Goal: Information Seeking & Learning: Learn about a topic

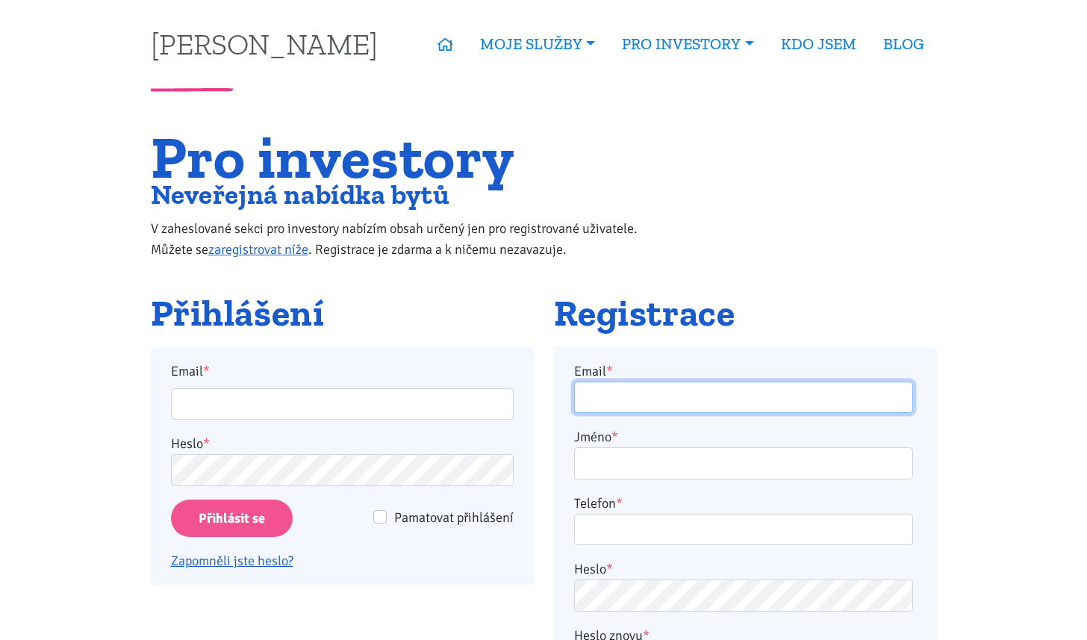
type input "roman.sterly@gmail.com"
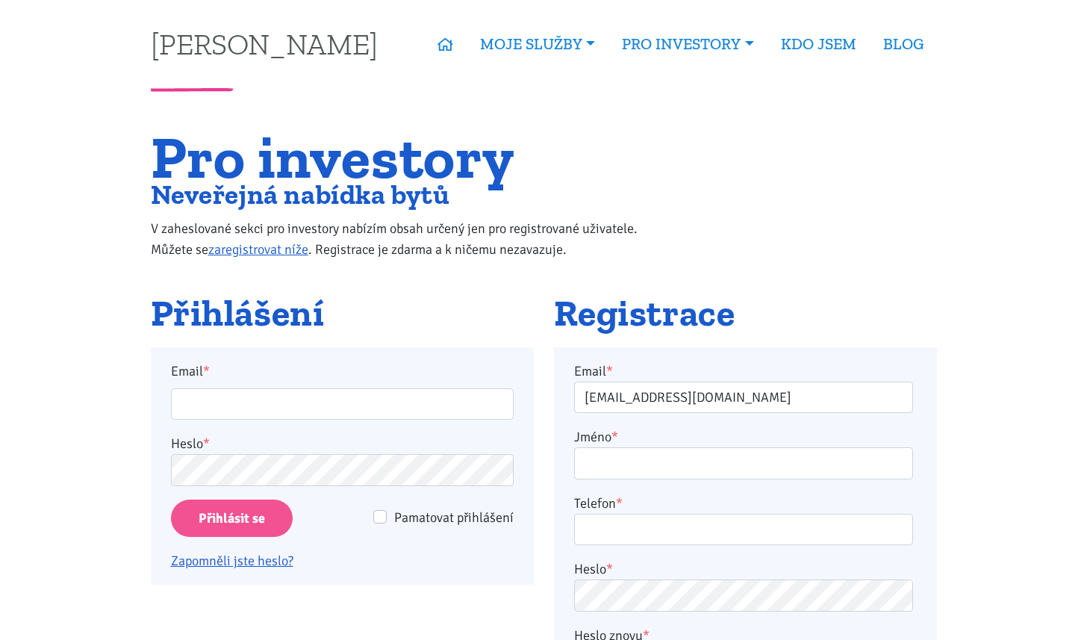
type input "roman.sterly@gmail.com"
click at [222, 500] on input "Přihlásit se" at bounding box center [232, 518] width 122 height 38
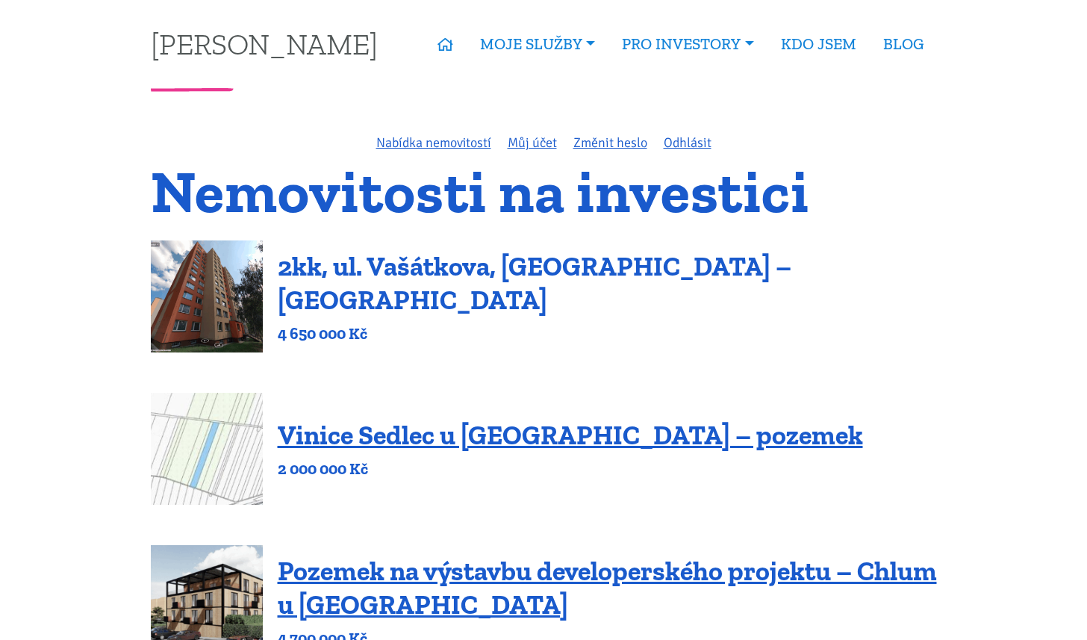
click at [465, 283] on link "2kk, ul. Vašátkova, Praha – Černý Most" at bounding box center [534, 283] width 513 height 66
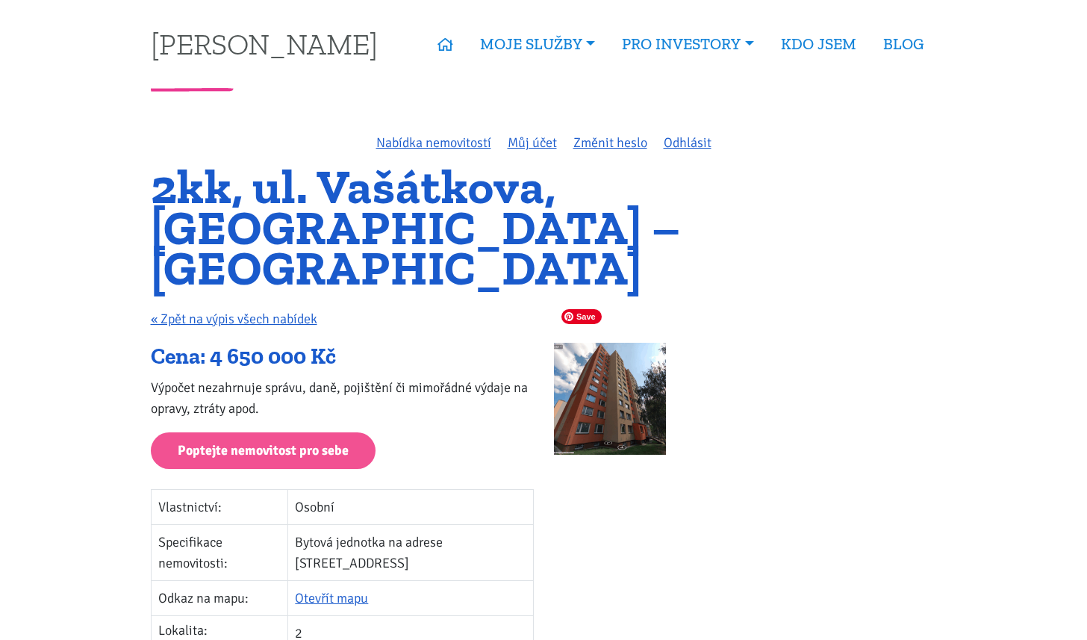
click at [578, 343] on img at bounding box center [610, 399] width 112 height 112
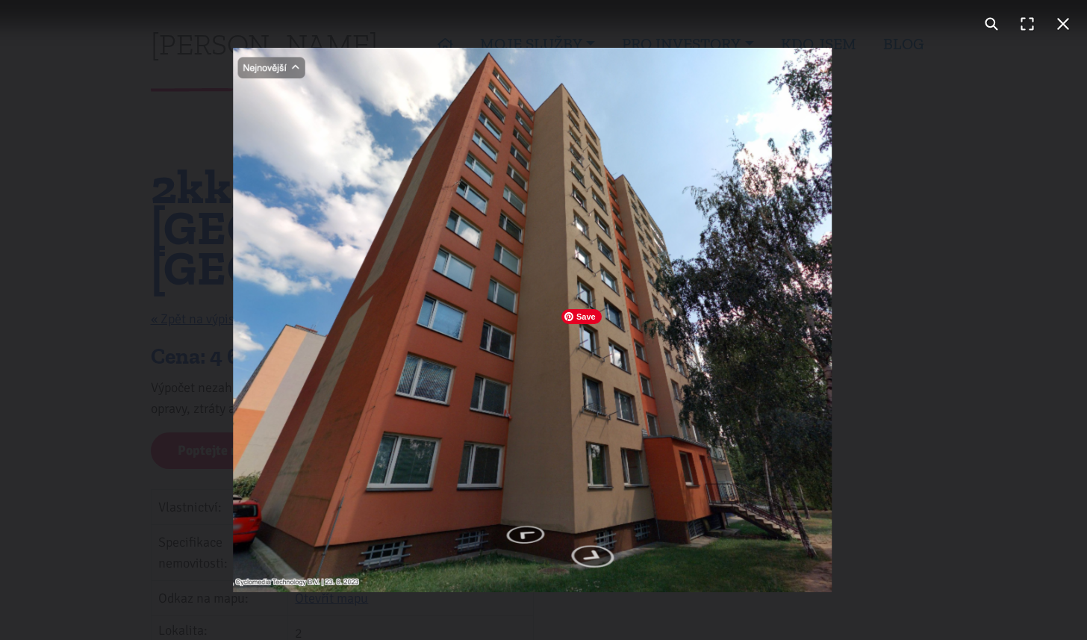
drag, startPoint x: 637, startPoint y: 493, endPoint x: 596, endPoint y: 490, distance: 41.2
click at [596, 490] on img "You can close this modal content with the ESC key" at bounding box center [533, 320] width 598 height 544
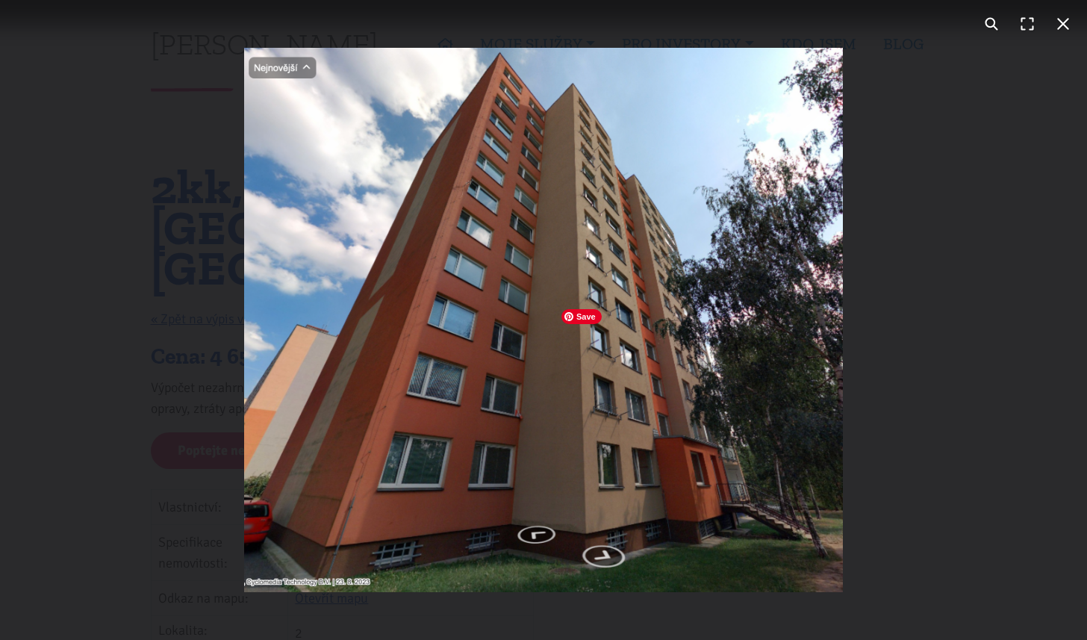
click at [776, 458] on img "You can close this modal content with the ESC key" at bounding box center [543, 320] width 598 height 544
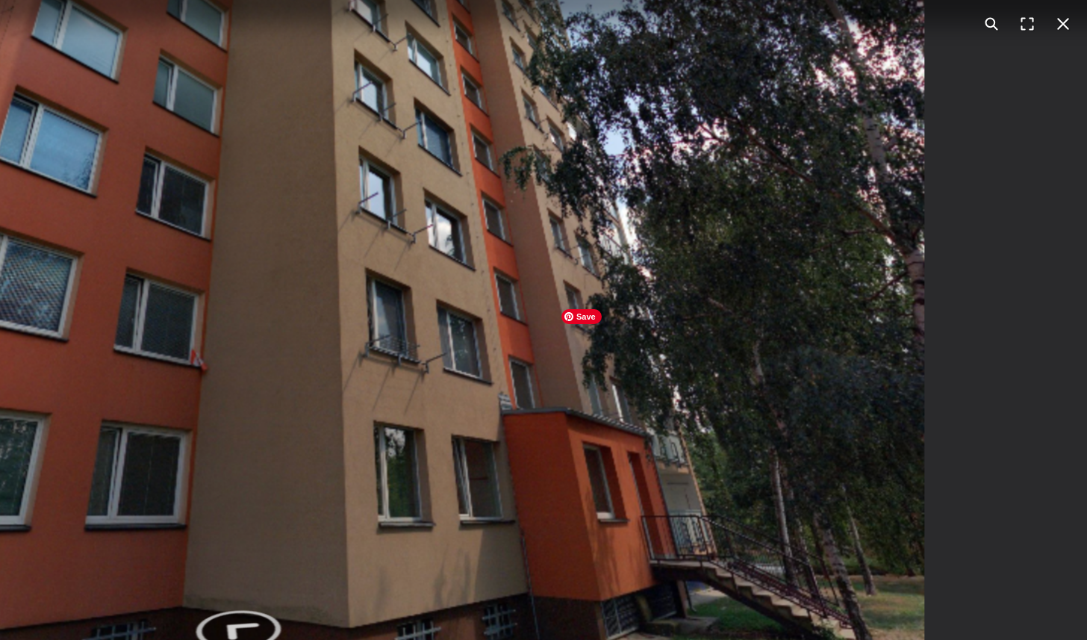
click at [825, 442] on img "You can close this modal content with the ESC key" at bounding box center [254, 149] width 1340 height 1220
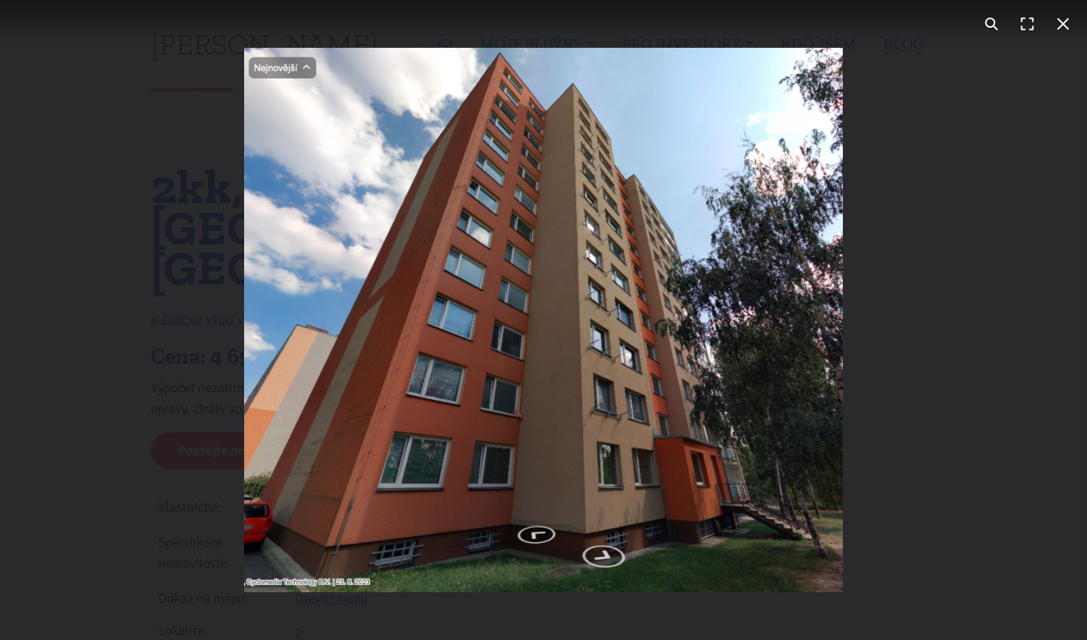
click at [951, 411] on div "You can close this modal content with the ESC key" at bounding box center [543, 320] width 1087 height 640
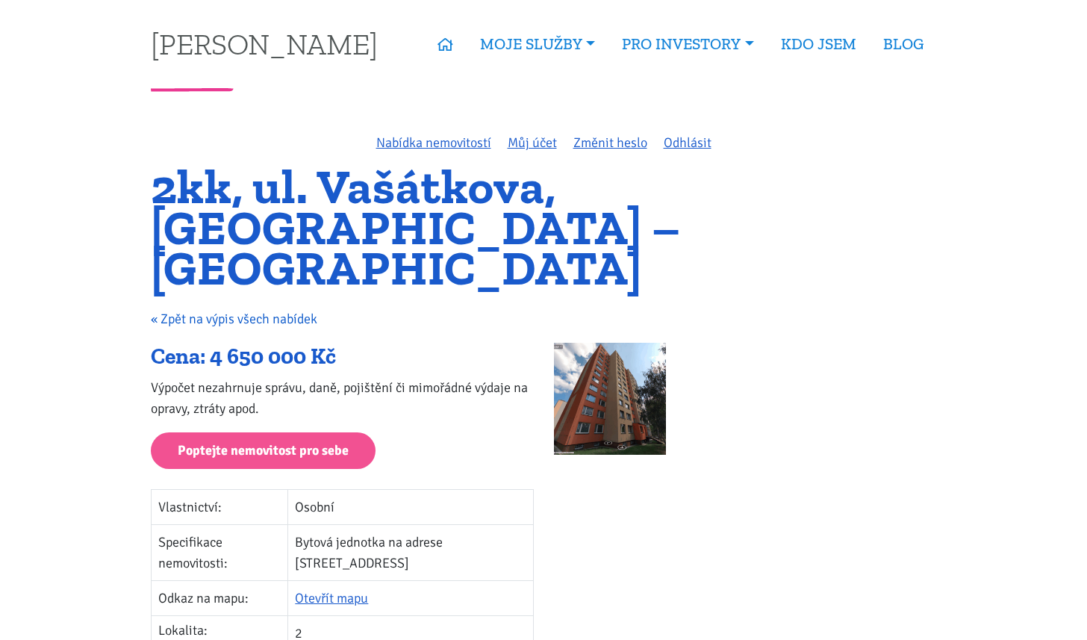
click at [296, 310] on link "« Zpět na výpis všech nabídek" at bounding box center [234, 318] width 166 height 16
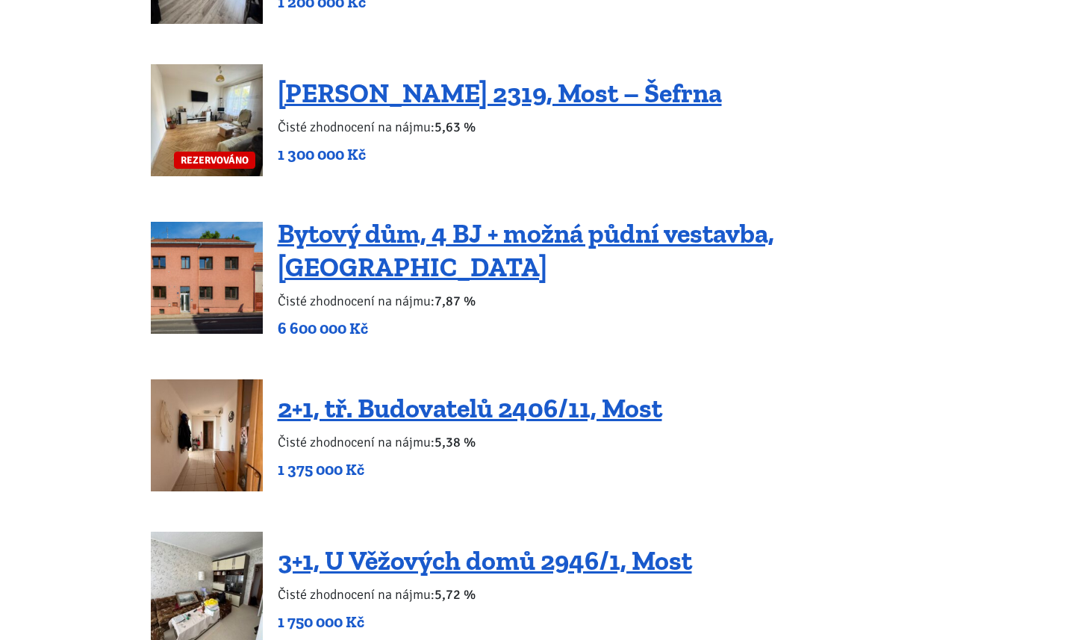
scroll to position [1373, 0]
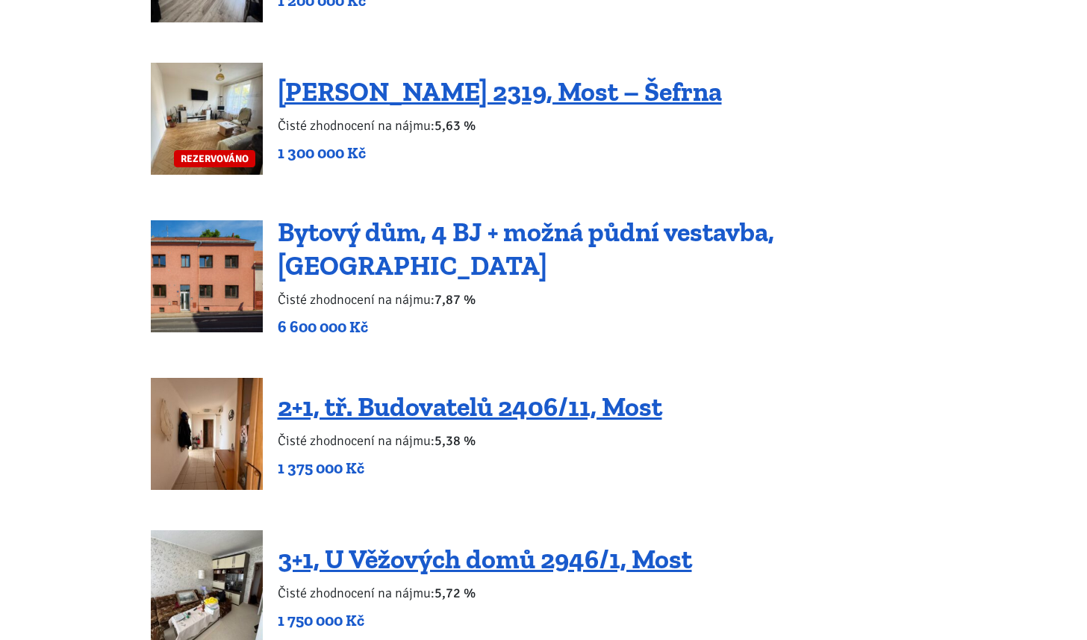
click at [691, 252] on link "Bytový dům, 4 BJ + možná půdní vestavba, Podbořany" at bounding box center [526, 249] width 496 height 66
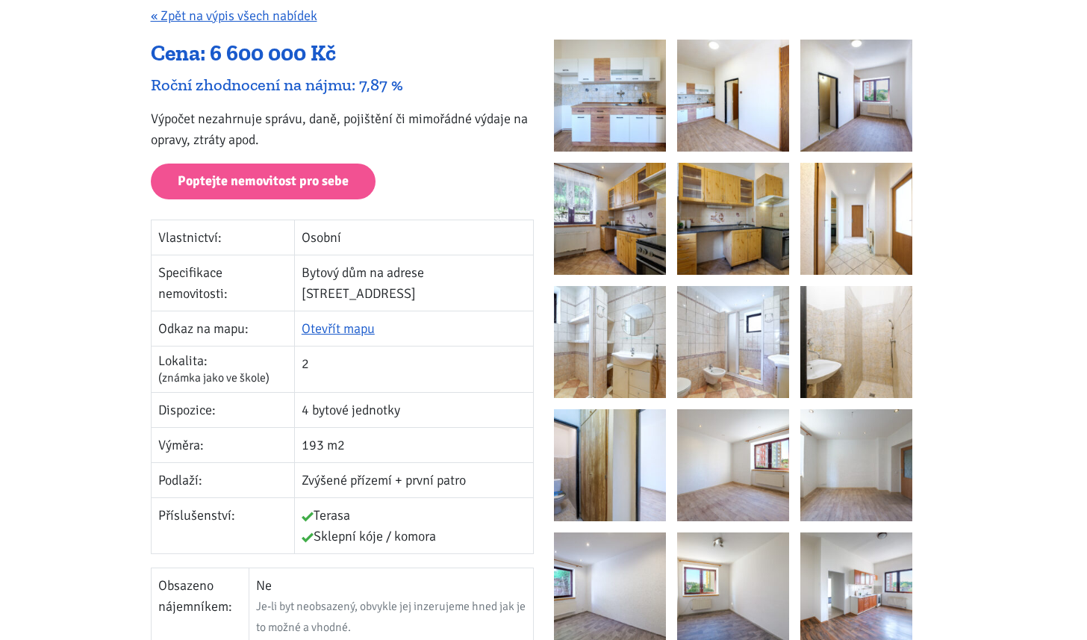
scroll to position [158, 0]
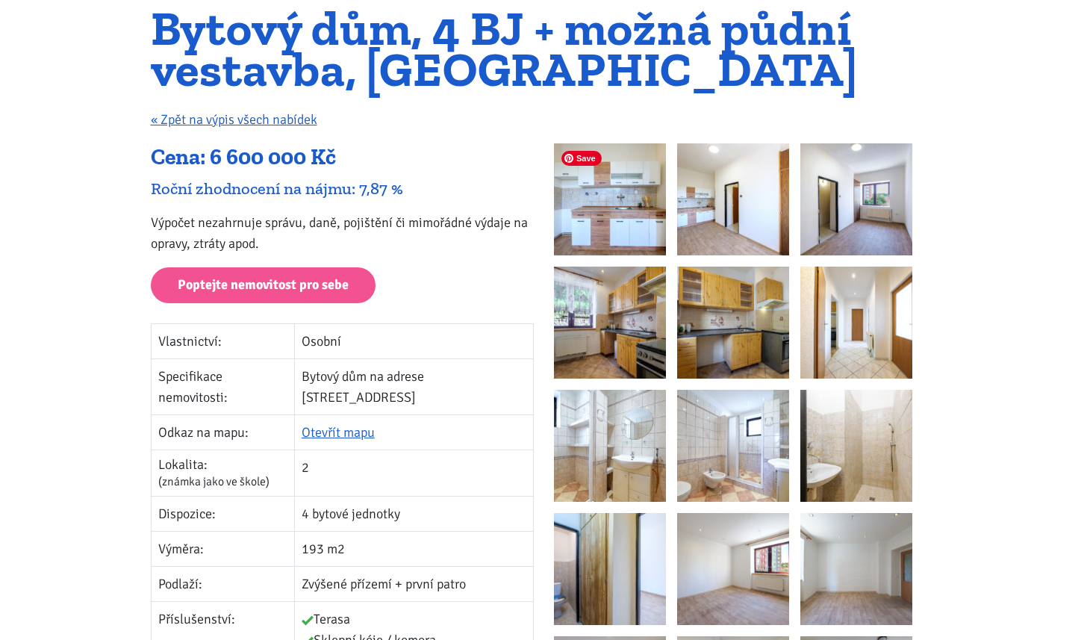
click at [580, 216] on img at bounding box center [610, 199] width 112 height 112
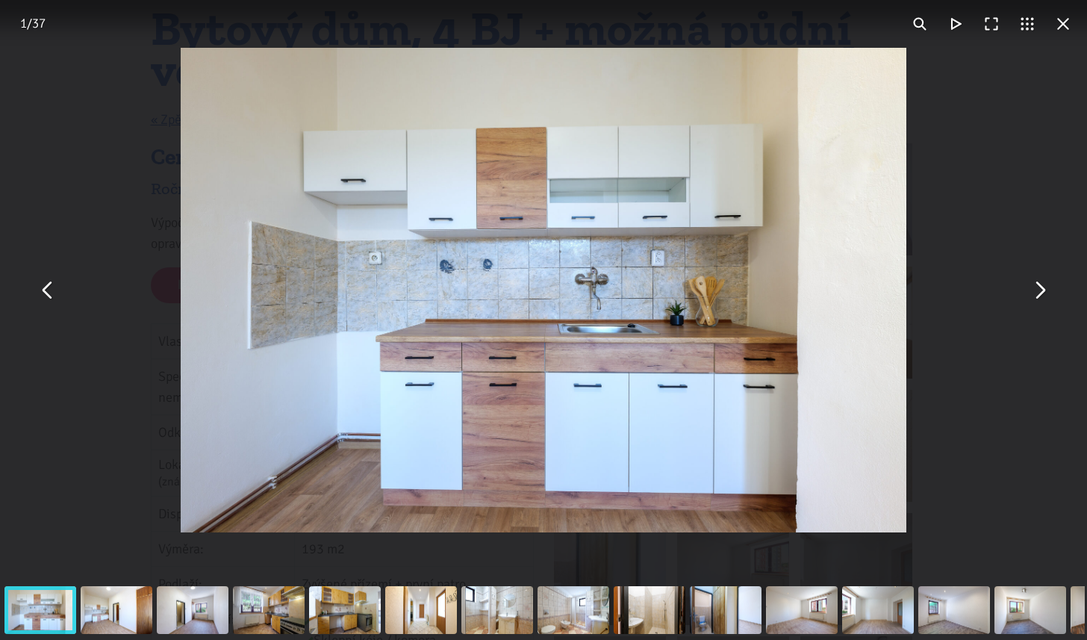
click at [487, 266] on img "You can close this modal content with the ESC key" at bounding box center [543, 290] width 725 height 484
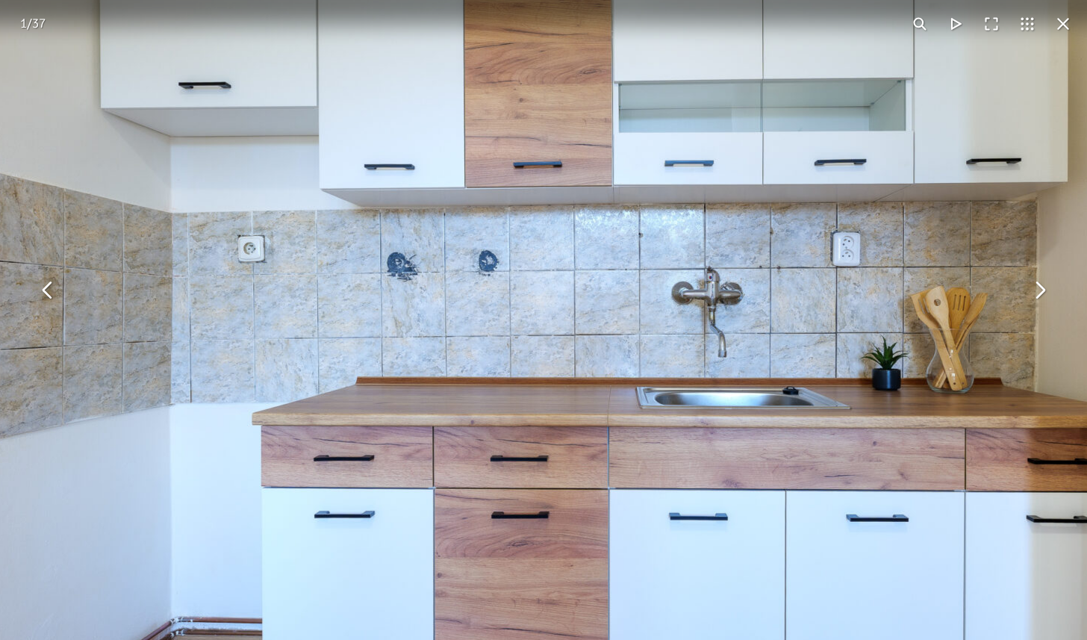
click at [485, 298] on img "You can close this modal content with the ESC key" at bounding box center [605, 316] width 1529 height 1020
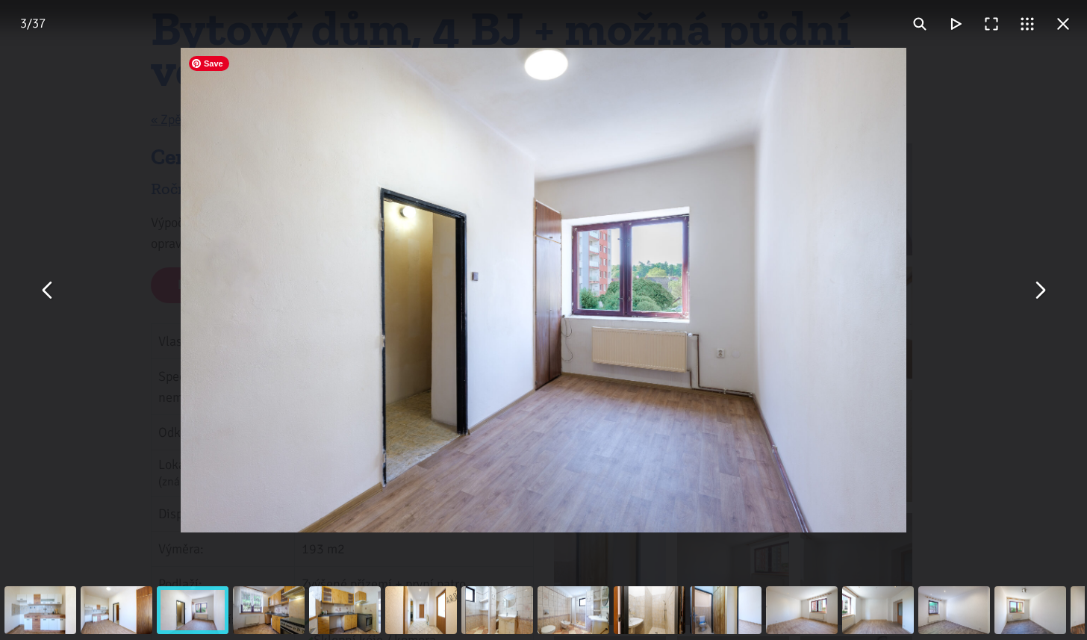
click at [417, 449] on img "You can close this modal content with the ESC key" at bounding box center [543, 290] width 725 height 484
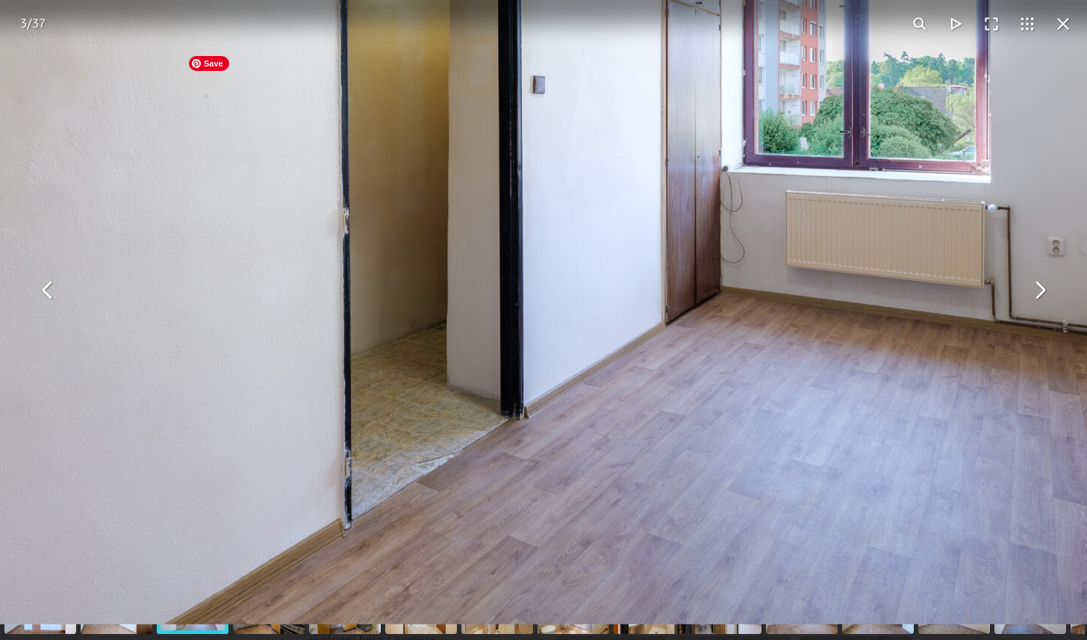
click at [416, 449] on img "You can close this modal content with the ESC key" at bounding box center [683, 114] width 1529 height 1020
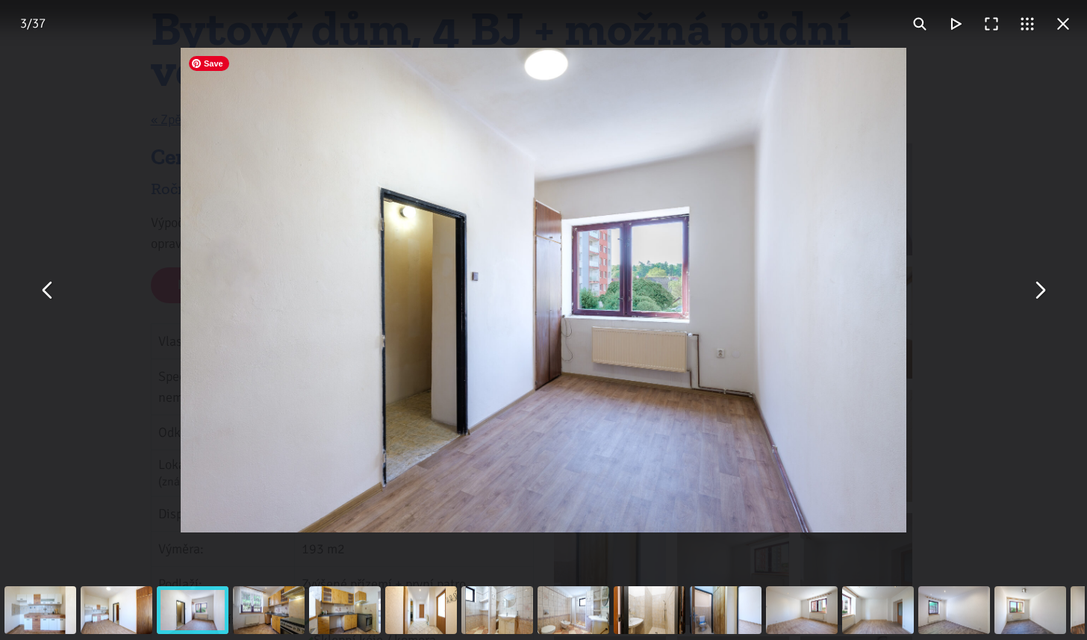
click at [570, 332] on img "You can close this modal content with the ESC key" at bounding box center [543, 290] width 725 height 484
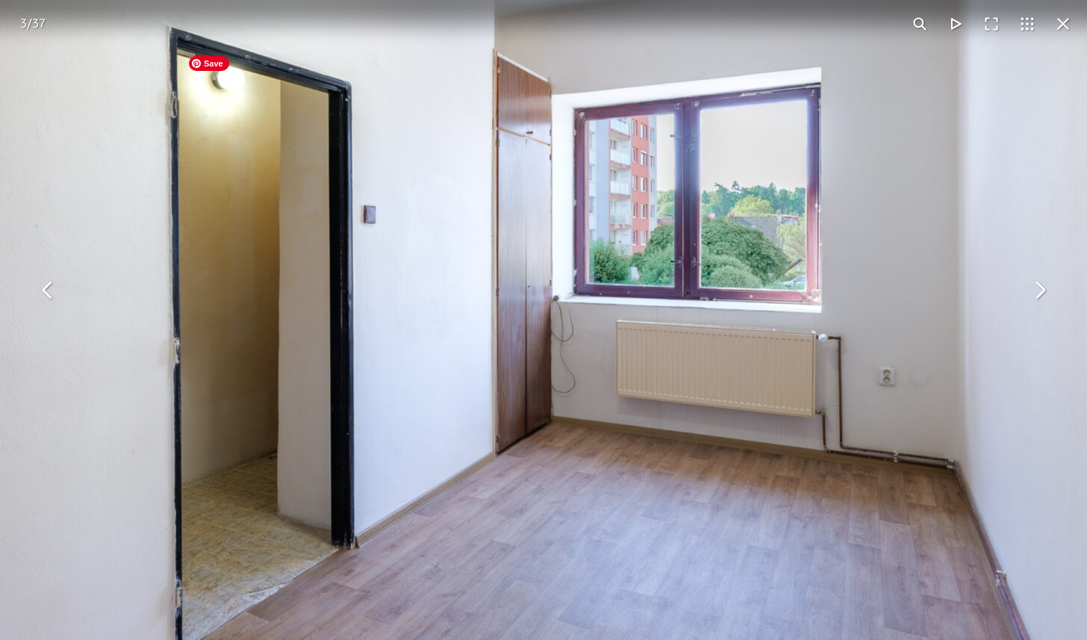
click at [570, 332] on img "You can close this modal content with the ESC key" at bounding box center [513, 243] width 1529 height 1020
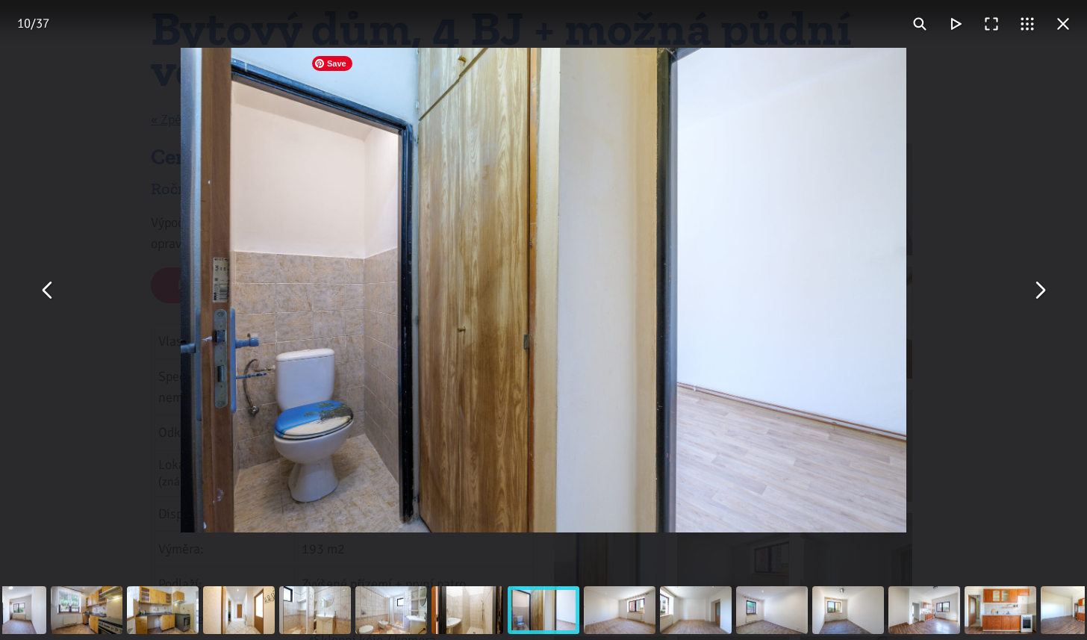
click at [308, 431] on img "You can close this modal content with the ESC key" at bounding box center [543, 290] width 725 height 484
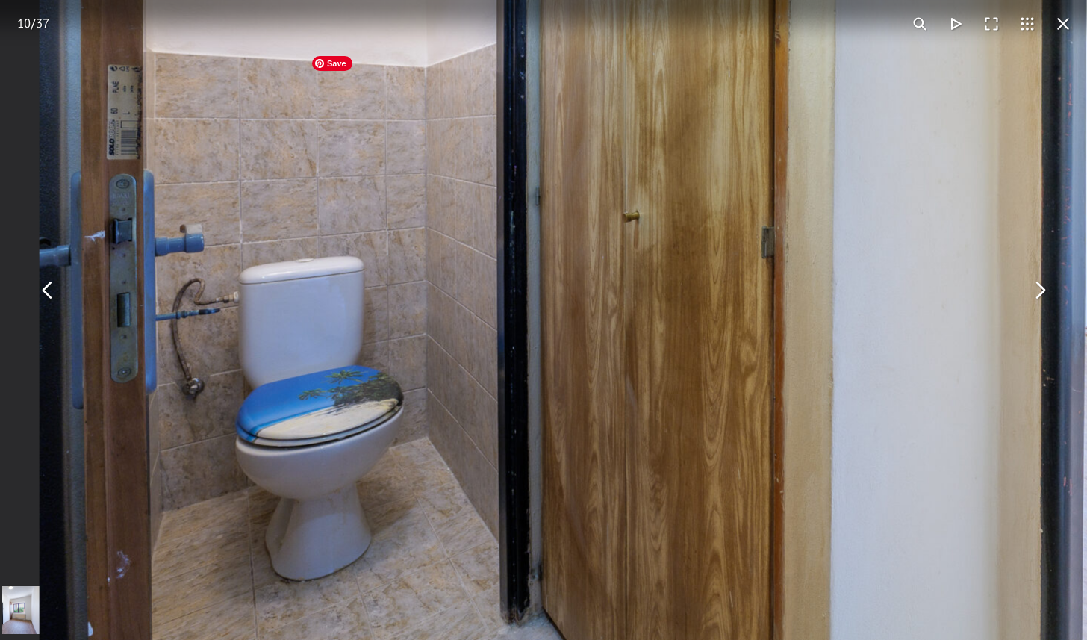
click at [308, 431] on img "You can close this modal content with the ESC key" at bounding box center [803, 133] width 1529 height 1020
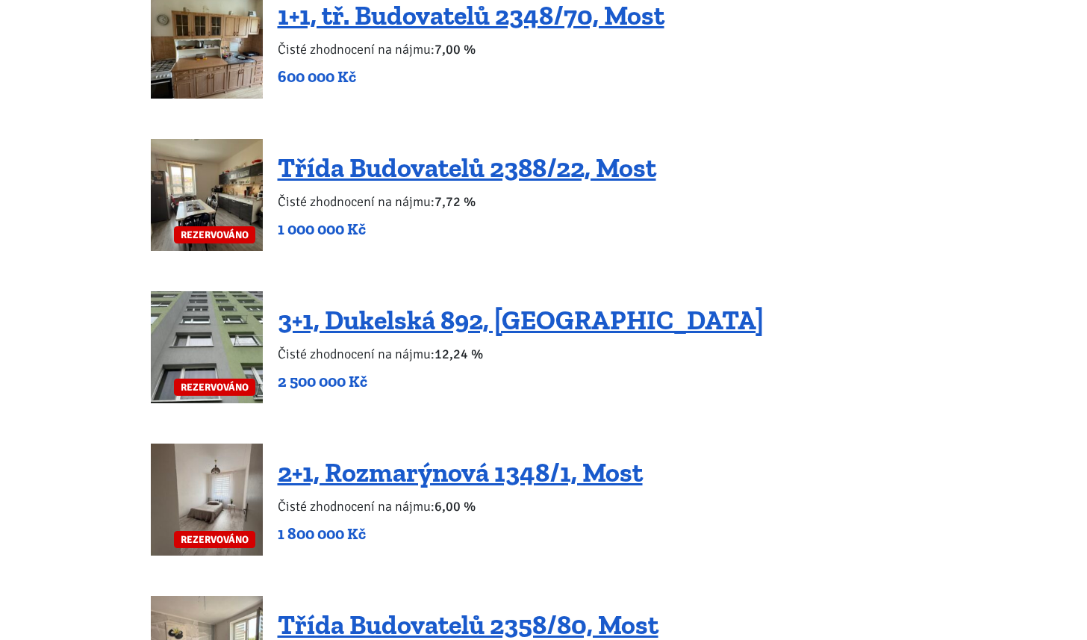
scroll to position [2243, 0]
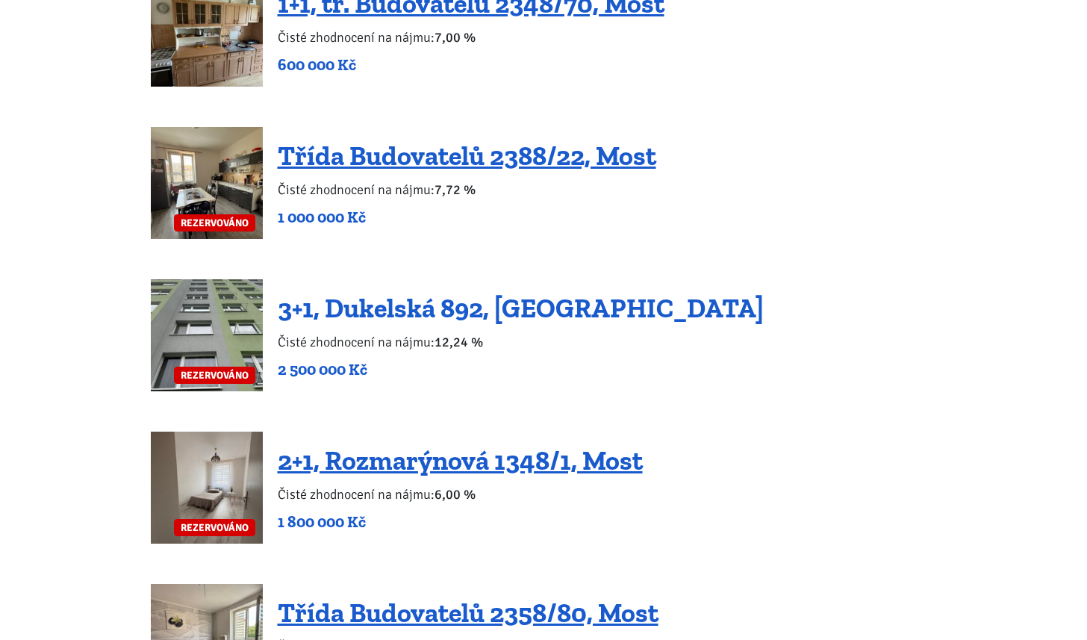
click at [334, 292] on link "3+1, Dukelská 892, [GEOGRAPHIC_DATA]" at bounding box center [521, 308] width 486 height 32
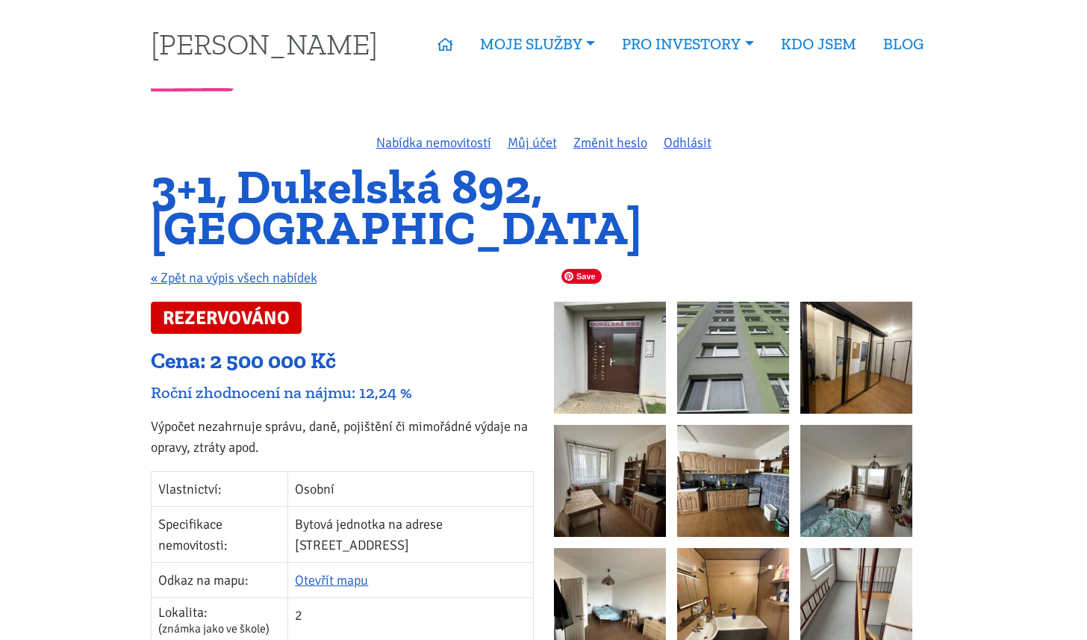
click at [585, 321] on img at bounding box center [610, 358] width 112 height 112
